Goal: Information Seeking & Learning: Learn about a topic

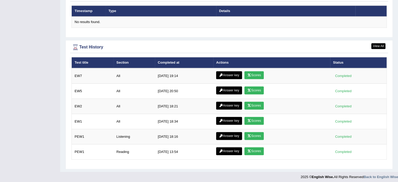
scroll to position [652, 0]
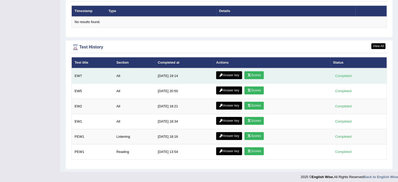
click at [228, 73] on link "Answer key" at bounding box center [229, 75] width 26 height 8
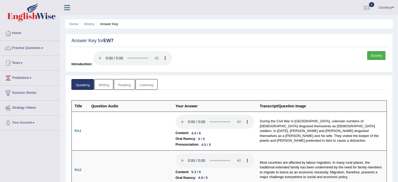
click at [109, 85] on link "Writing" at bounding box center [103, 84] width 19 height 11
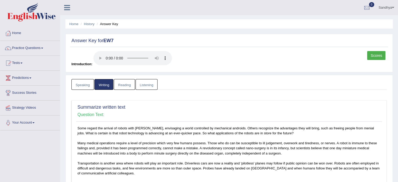
click at [124, 86] on link "Reading" at bounding box center [124, 84] width 21 height 11
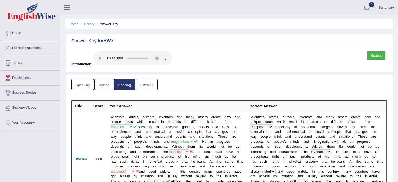
click at [146, 86] on link "Listening" at bounding box center [147, 84] width 22 height 11
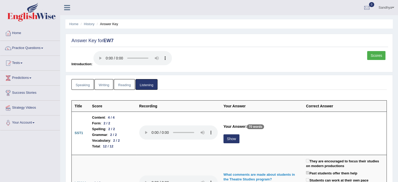
click at [377, 54] on link "Scores" at bounding box center [376, 55] width 18 height 9
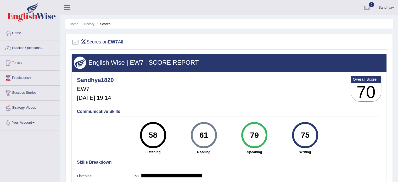
click at [35, 48] on link "Practice Questions" at bounding box center [30, 47] width 60 height 13
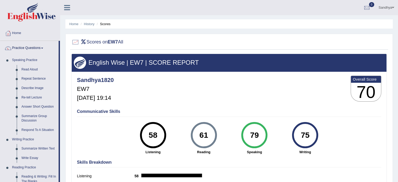
click at [35, 48] on link "Practice Questions" at bounding box center [29, 47] width 58 height 13
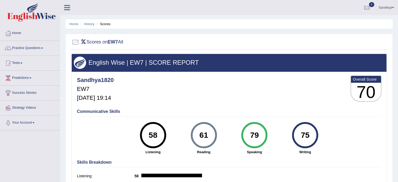
click at [35, 48] on link "Practice Questions" at bounding box center [30, 47] width 60 height 13
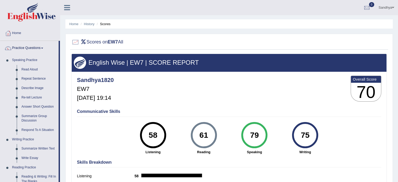
click at [35, 48] on link "Practice Questions" at bounding box center [29, 47] width 58 height 13
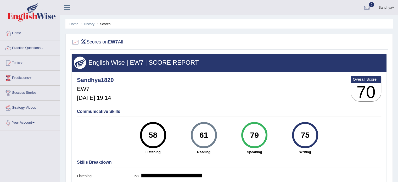
click at [35, 48] on link "Practice Questions" at bounding box center [30, 47] width 60 height 13
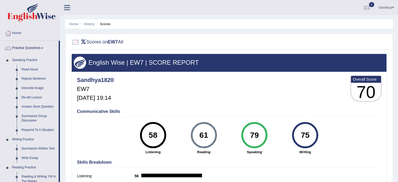
click at [35, 48] on link "Practice Questions" at bounding box center [29, 47] width 58 height 13
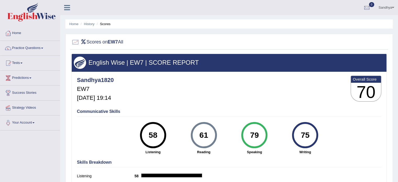
click at [23, 53] on link "Practice Questions" at bounding box center [30, 47] width 60 height 13
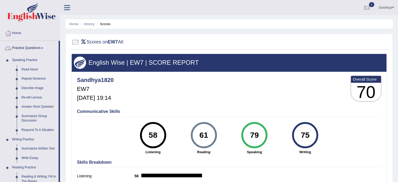
click at [42, 48] on link "Practice Questions" at bounding box center [29, 47] width 58 height 13
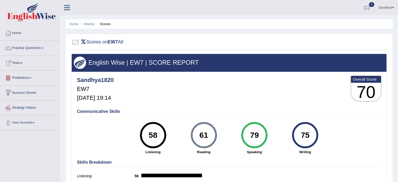
click at [22, 64] on link "Tests" at bounding box center [30, 62] width 60 height 13
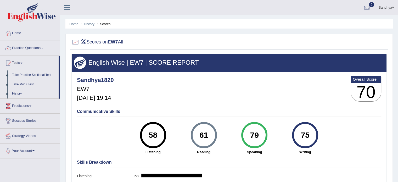
click at [25, 74] on link "Take Practice Sectional Test" at bounding box center [34, 74] width 49 height 9
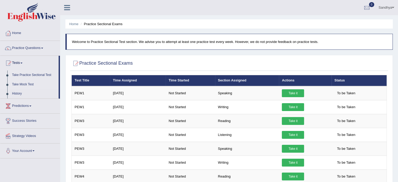
click at [25, 85] on link "Take Mock Test" at bounding box center [34, 84] width 49 height 9
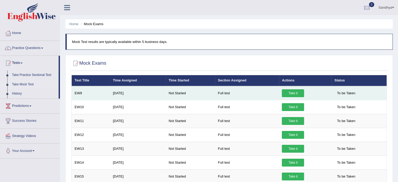
click at [285, 91] on link "Take it" at bounding box center [293, 93] width 22 height 8
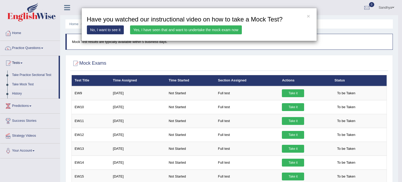
click at [226, 30] on link "Yes, I have seen that and want to undertake the mock exam now" at bounding box center [186, 29] width 112 height 9
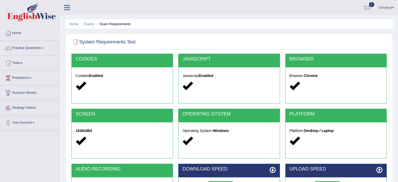
scroll to position [75, 0]
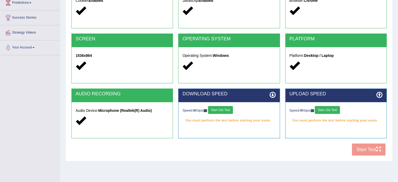
click at [225, 109] on button "Start 10s Test" at bounding box center [220, 110] width 25 height 8
click at [321, 110] on button "Start 10s Test" at bounding box center [327, 110] width 25 height 8
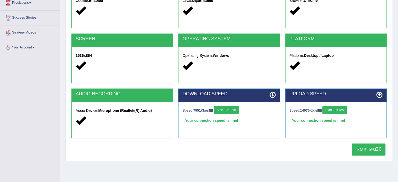
click at [355, 147] on button "Start Test" at bounding box center [368, 149] width 33 height 12
